Goal: Task Accomplishment & Management: Use online tool/utility

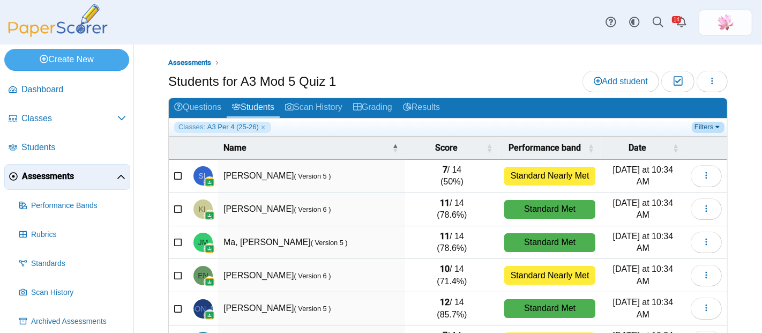
click at [698, 123] on link "Filters" at bounding box center [708, 127] width 33 height 11
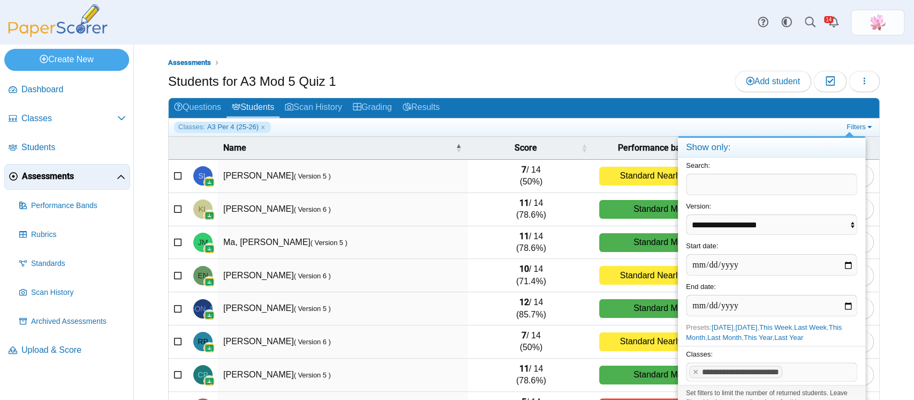
click at [592, 58] on ul "Assessments" at bounding box center [524, 62] width 712 height 11
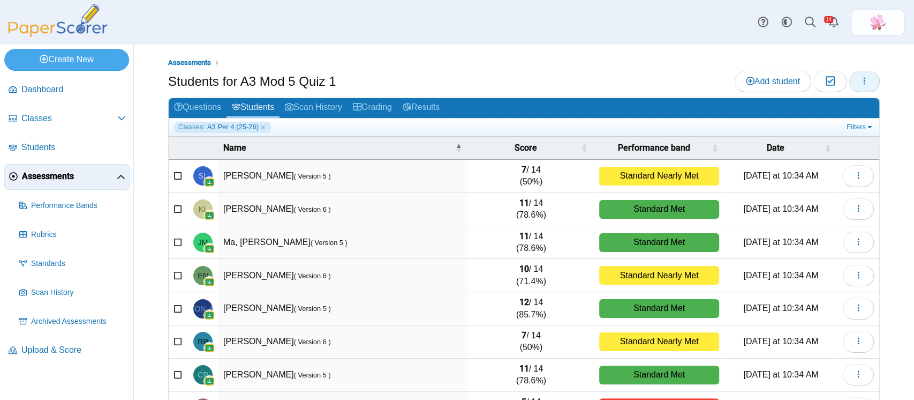
click at [761, 73] on button "button" at bounding box center [864, 81] width 31 height 21
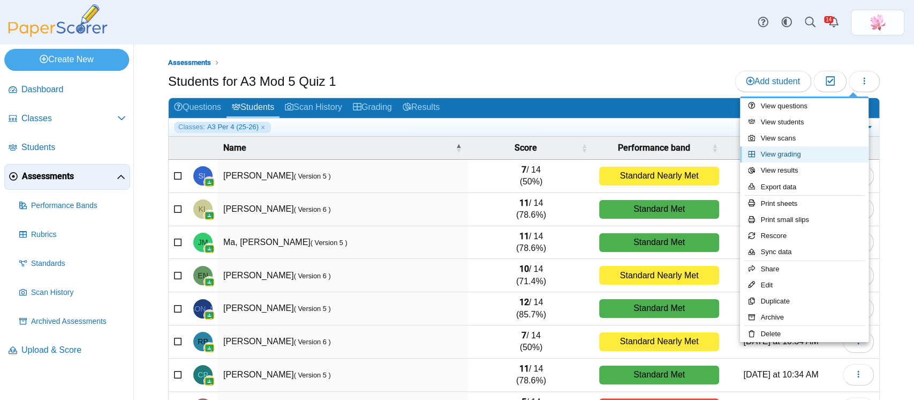
click at [761, 159] on link "View grading" at bounding box center [804, 154] width 129 height 16
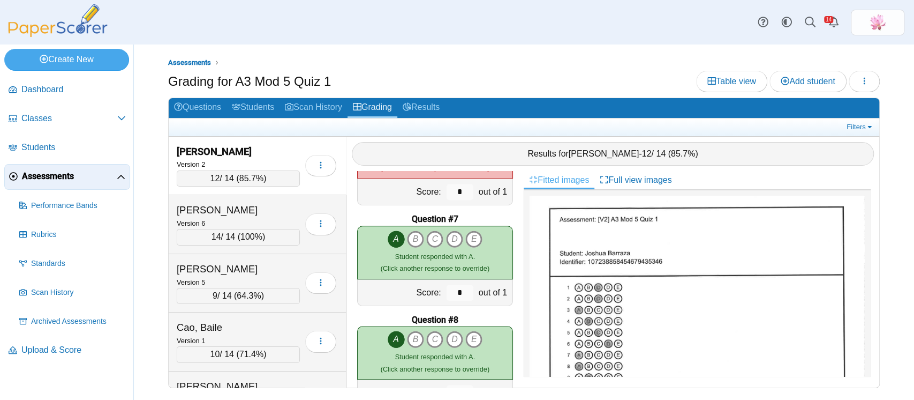
scroll to position [571, 0]
click at [864, 124] on link "Filters" at bounding box center [860, 127] width 33 height 11
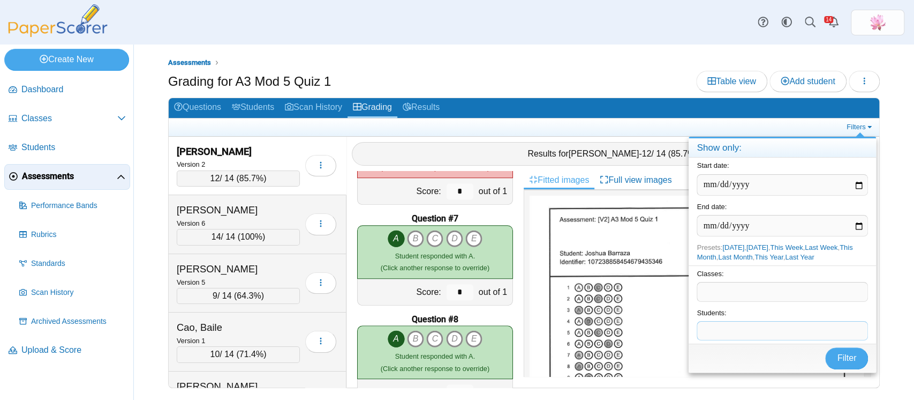
click at [760, 327] on span at bounding box center [782, 330] width 170 height 18
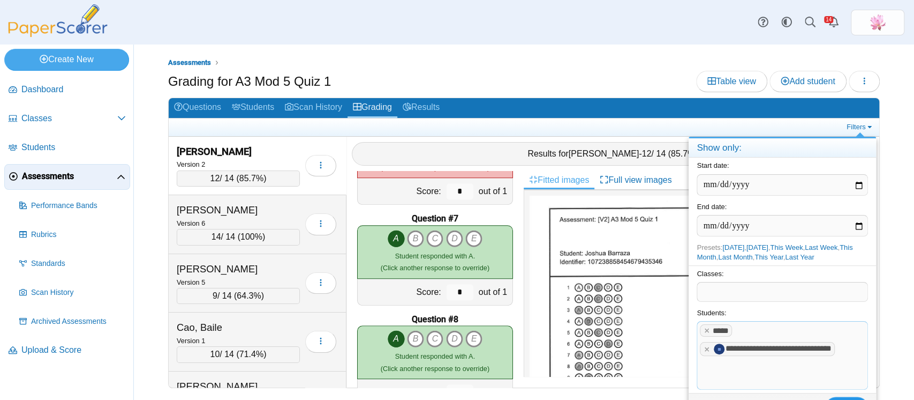
click at [844, 396] on button "Filter" at bounding box center [846, 406] width 43 height 21
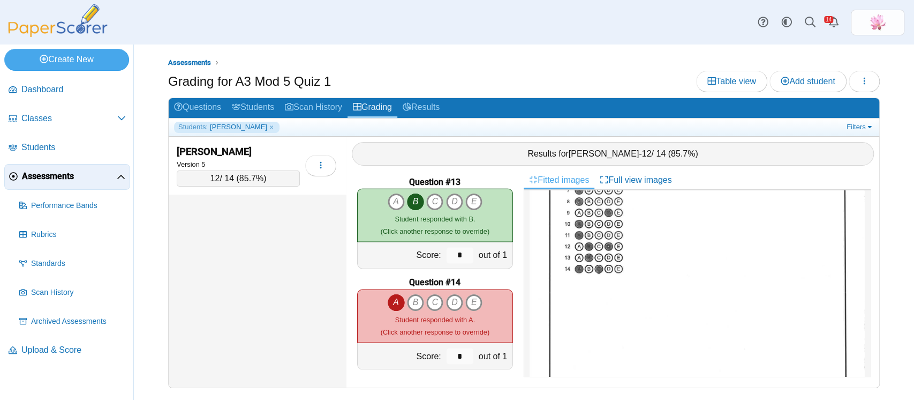
scroll to position [142, 0]
click at [435, 306] on icon "C" at bounding box center [434, 302] width 17 height 17
type input "*"
